Goal: Task Accomplishment & Management: Manage account settings

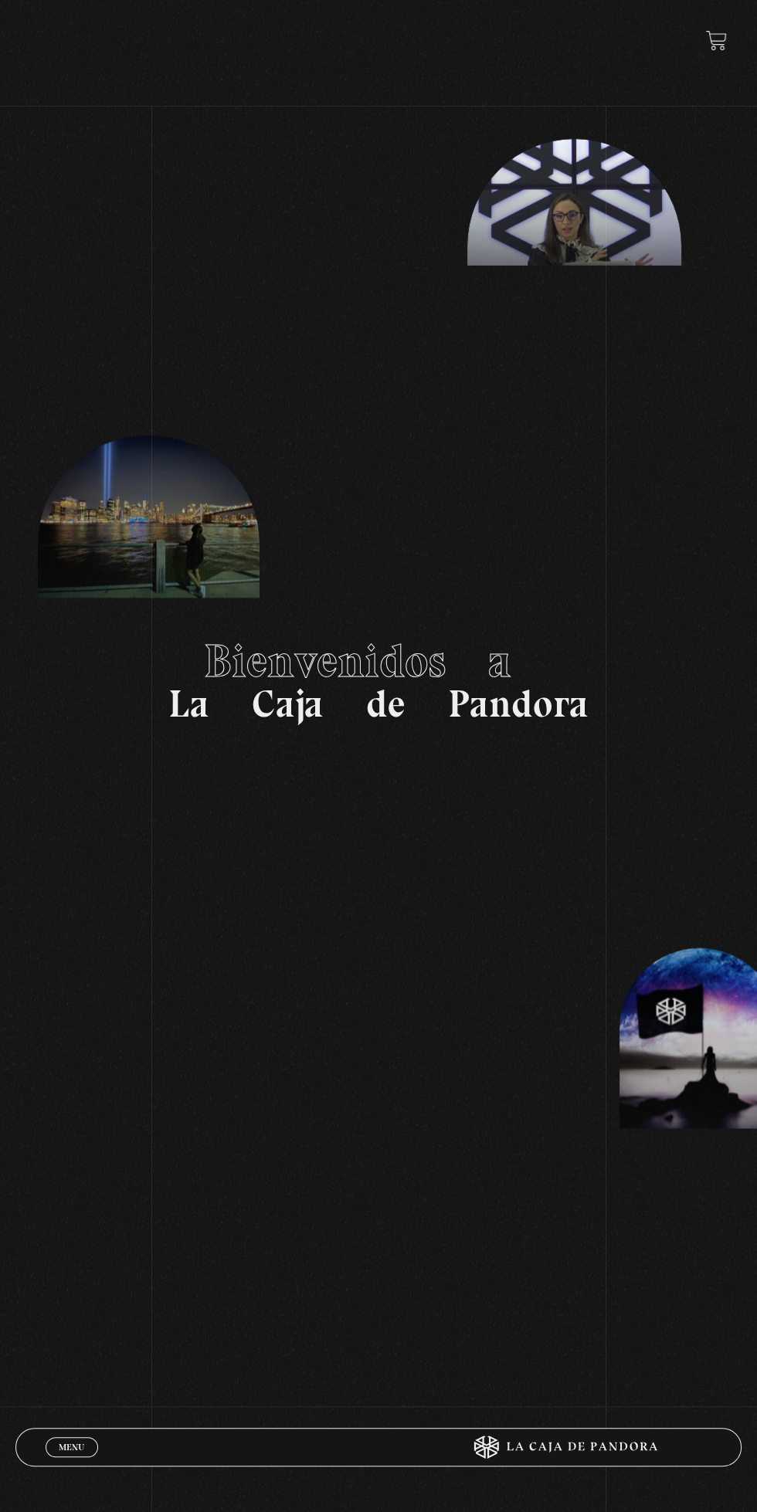
click at [47, 1450] on link "Menu Cerrar" at bounding box center [72, 1447] width 53 height 20
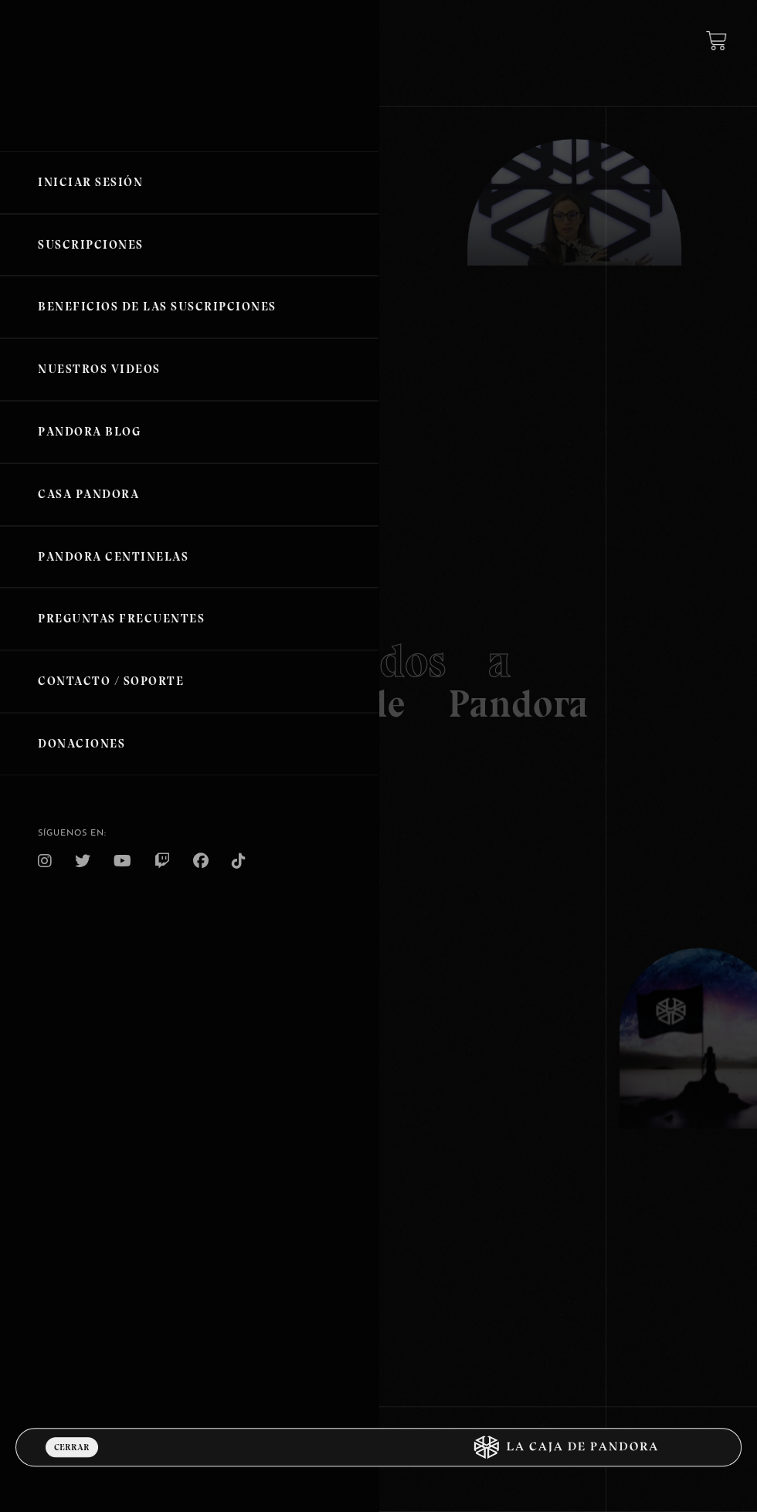
click at [63, 181] on link "Iniciar Sesión" at bounding box center [189, 182] width 378 height 63
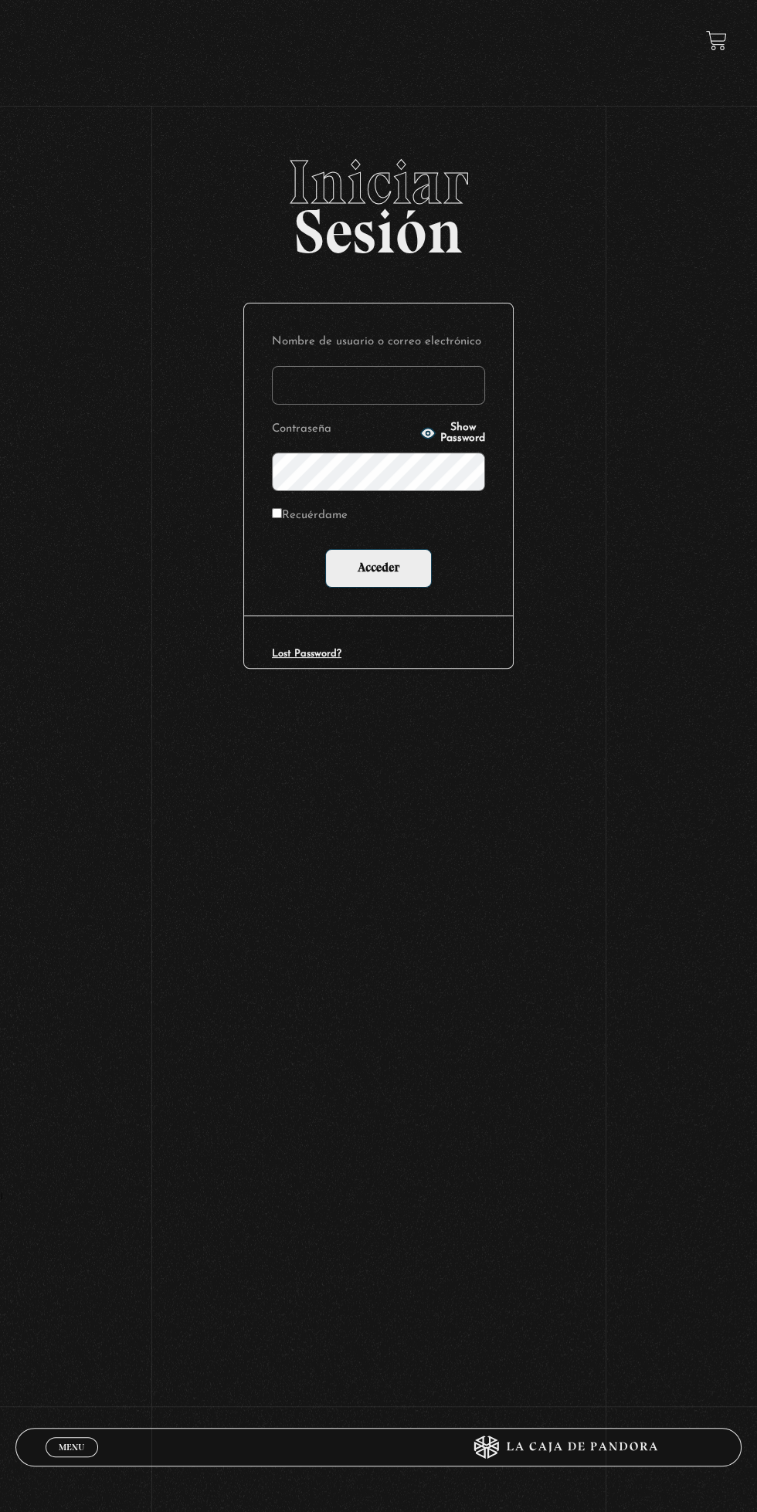
click at [332, 391] on input "Nombre de usuario o correo electrónico" at bounding box center [378, 385] width 213 height 39
type input "mval93@gmail.com"
click at [325, 549] on input "Acceder" at bounding box center [378, 568] width 107 height 39
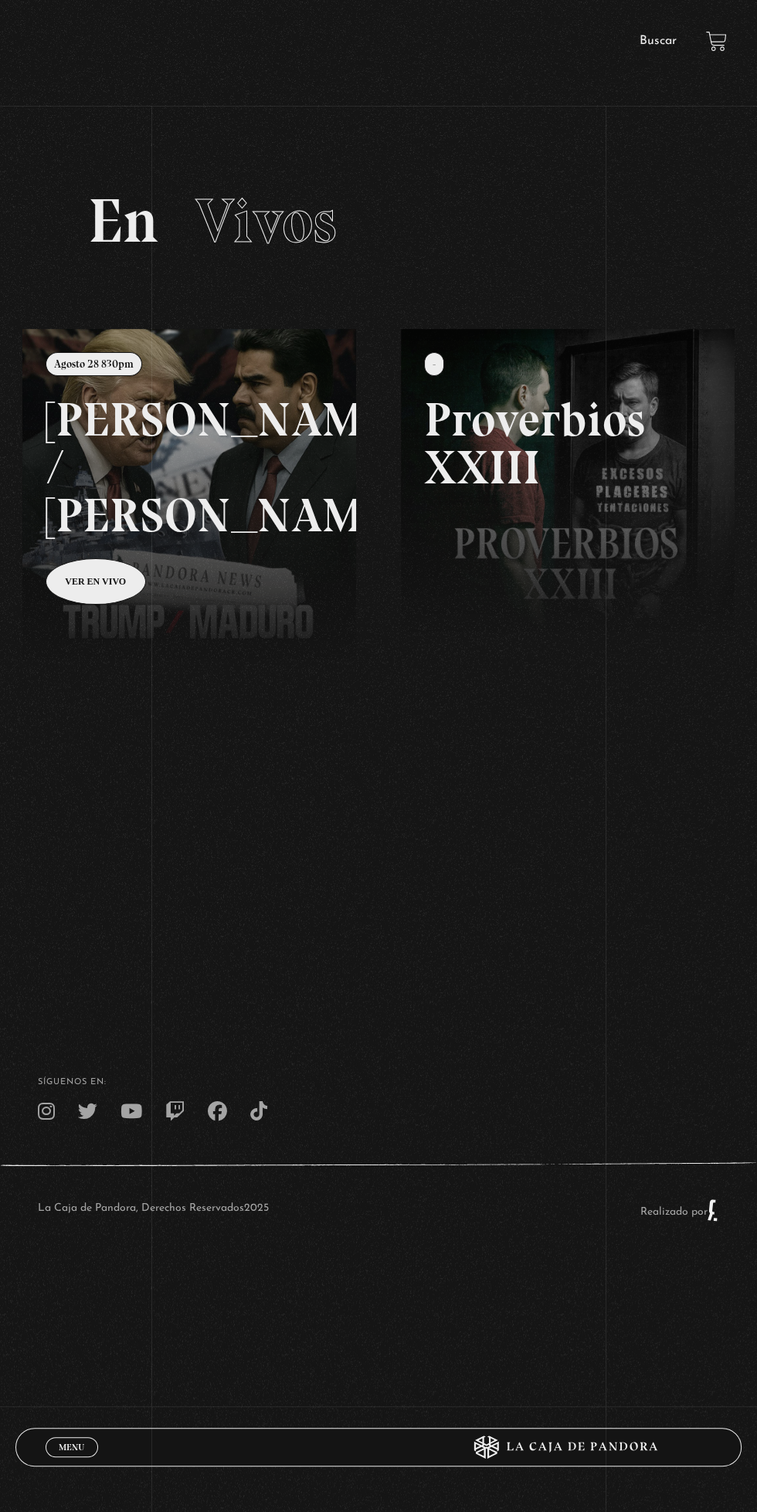
click at [209, 409] on link at bounding box center [400, 1085] width 757 height 1512
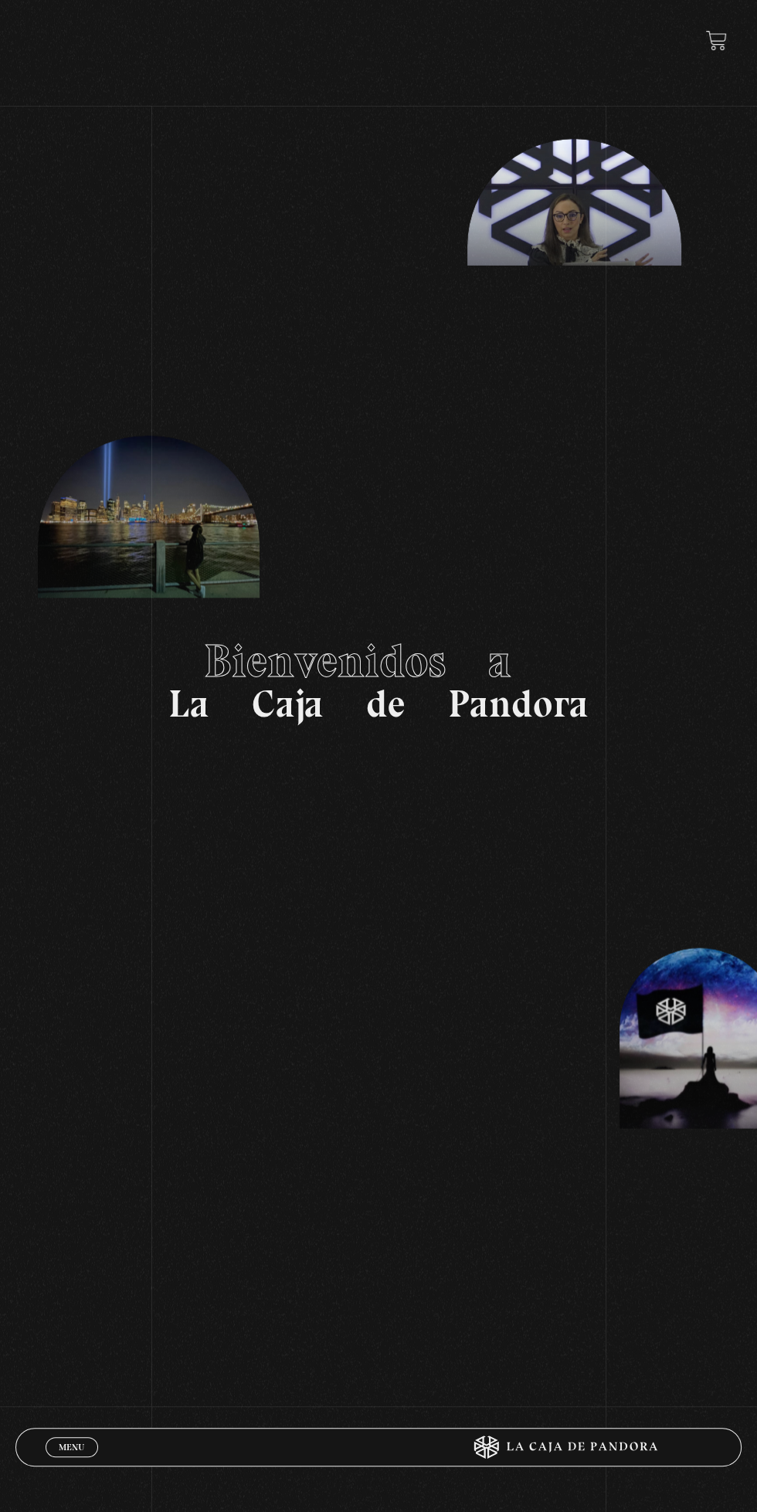
click at [71, 1461] on div "Menu Cerrar" at bounding box center [227, 1447] width 363 height 37
click at [70, 1447] on span "Menu" at bounding box center [71, 1447] width 25 height 9
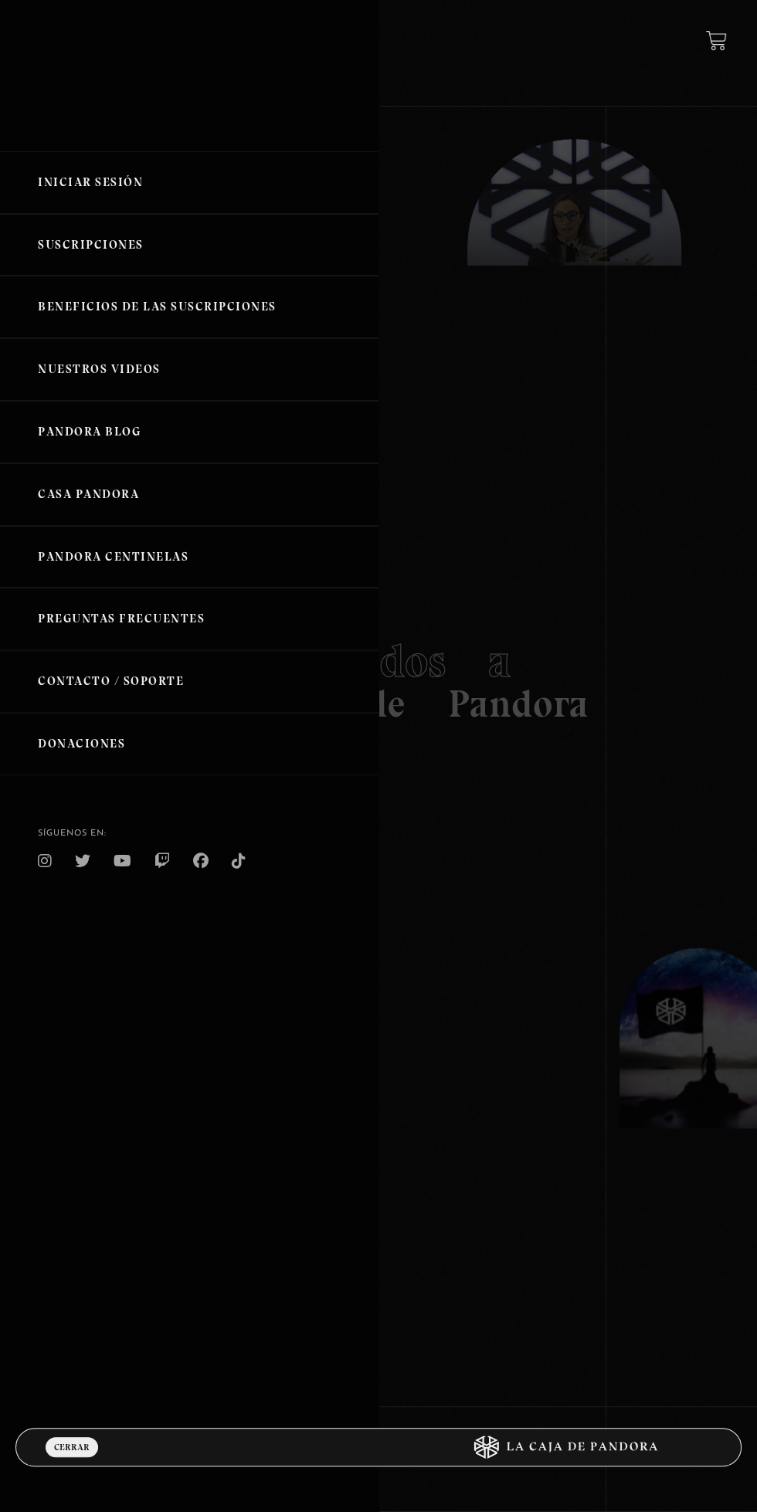
click at [104, 189] on link "Iniciar Sesión" at bounding box center [189, 182] width 378 height 63
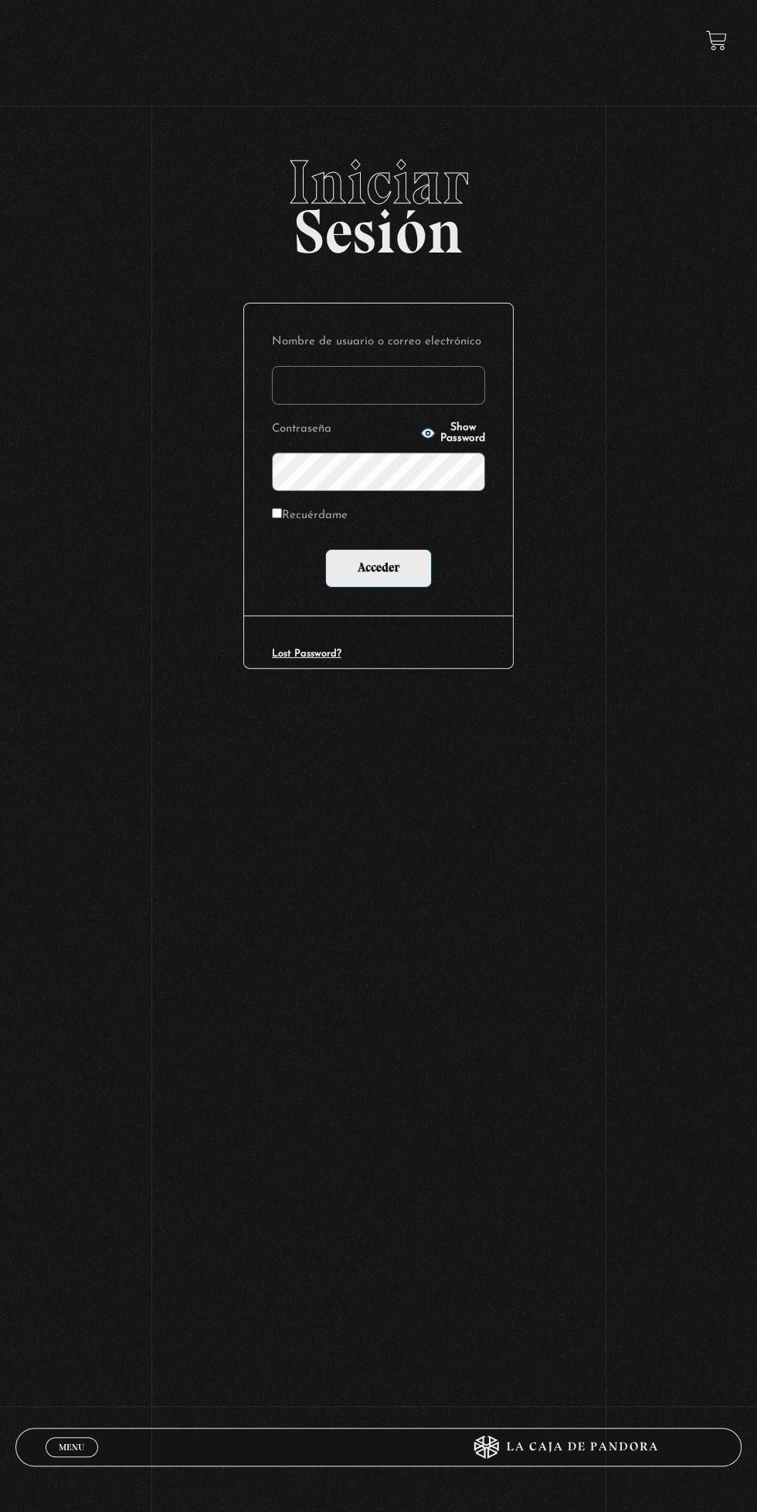
click at [301, 385] on input "Nombre de usuario o correo electrónico" at bounding box center [378, 385] width 213 height 39
type input "mval93@gmail.com"
click at [325, 549] on input "Acceder" at bounding box center [378, 568] width 107 height 39
click at [367, 567] on input "Acceder" at bounding box center [378, 568] width 107 height 39
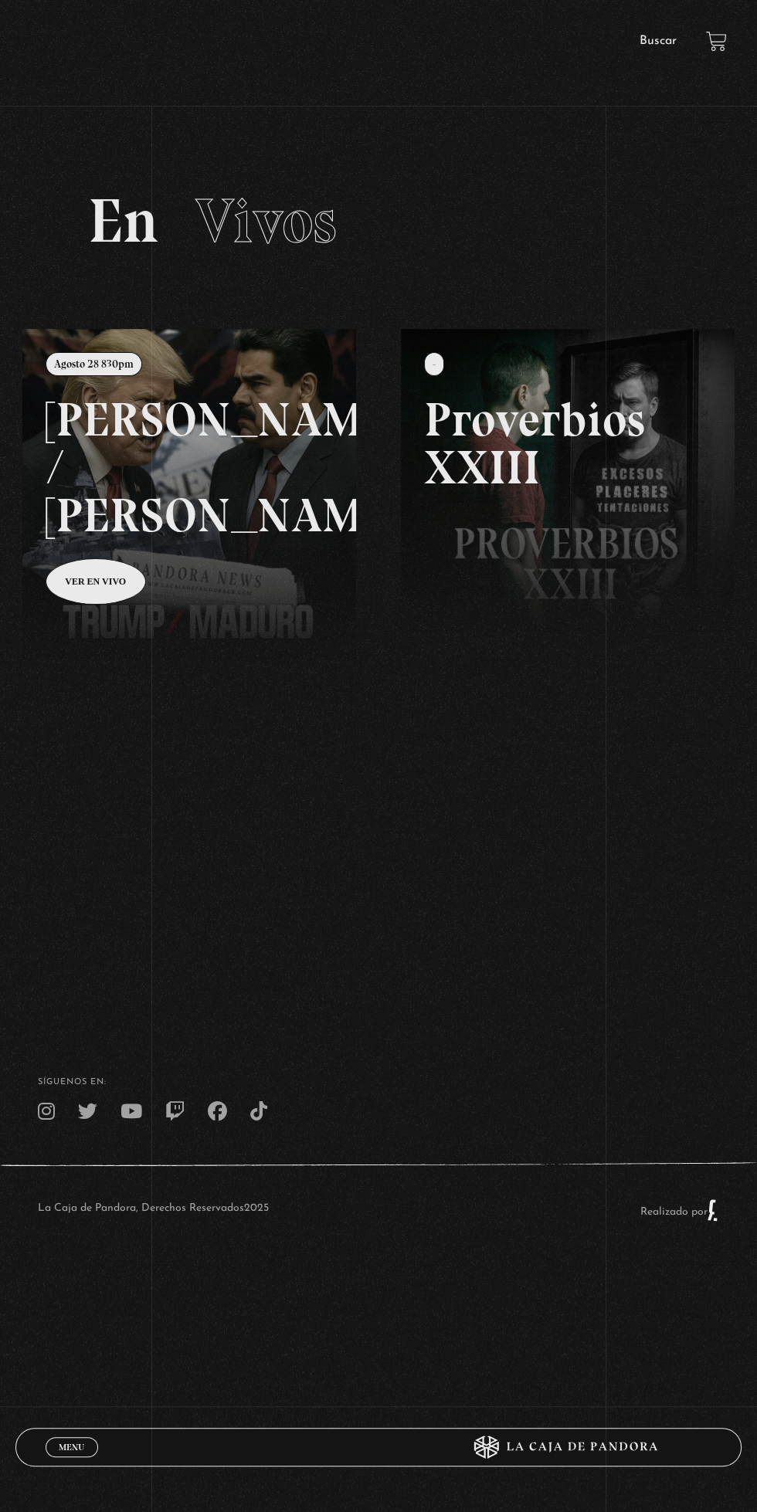
click at [264, 531] on link at bounding box center [400, 1085] width 757 height 1512
